Goal: Find specific page/section: Find specific page/section

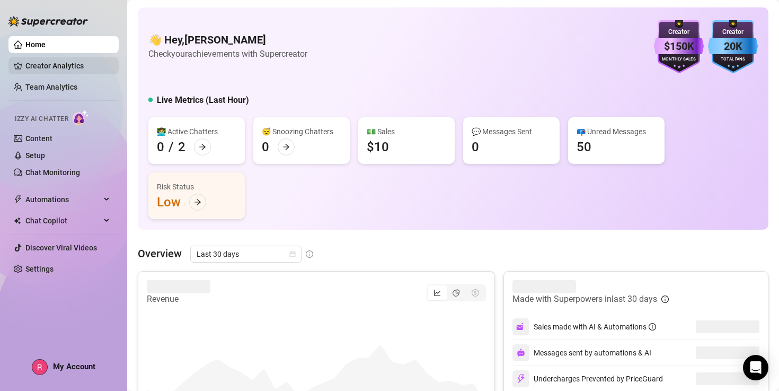
click at [63, 62] on link "Creator Analytics" at bounding box center [67, 65] width 85 height 17
